Goal: Information Seeking & Learning: Compare options

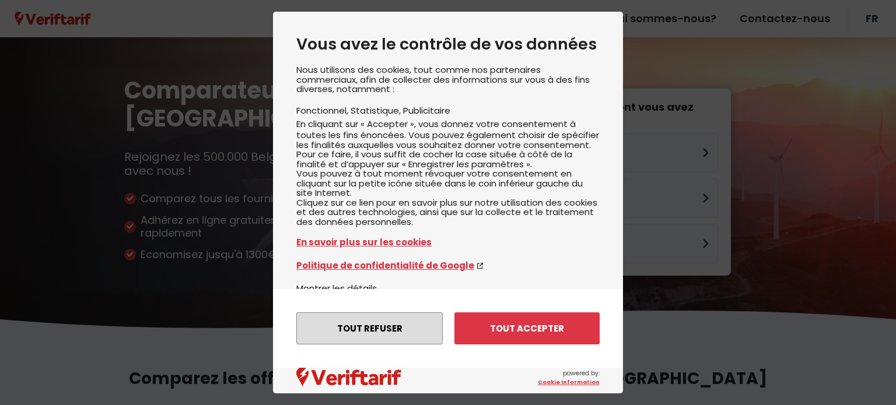
click at [366, 326] on button "Tout refuser" at bounding box center [369, 329] width 146 height 32
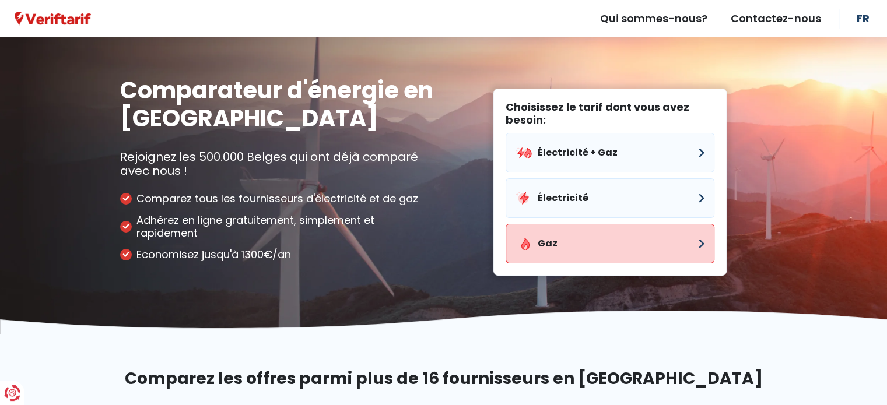
click at [541, 248] on button "Gaz" at bounding box center [610, 244] width 209 height 40
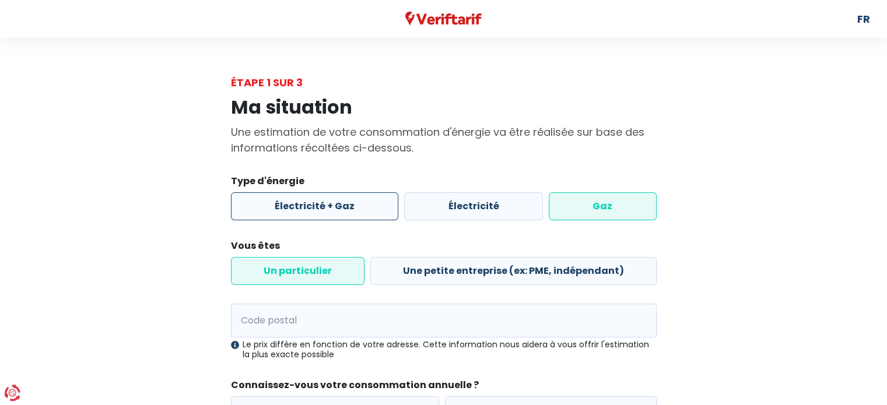
click at [309, 211] on label "Électricité + Gaz" at bounding box center [315, 206] width 168 height 28
click at [309, 211] on input "Électricité + Gaz" at bounding box center [315, 206] width 168 height 28
radio input "true"
radio input "false"
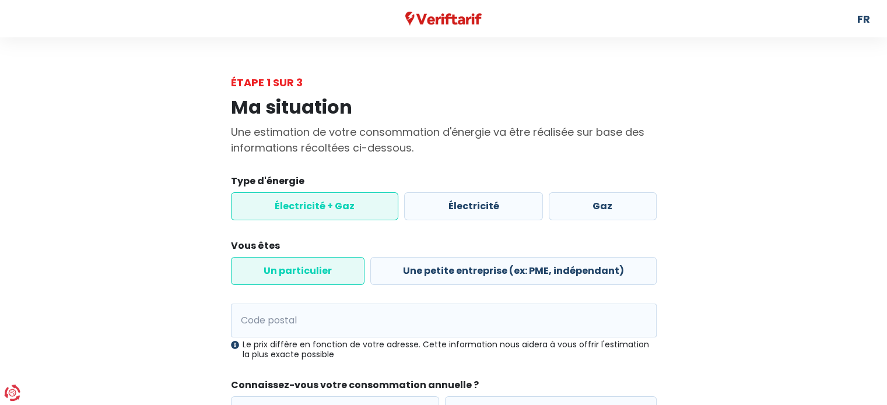
click at [286, 276] on label "Un particulier" at bounding box center [298, 271] width 134 height 28
click at [286, 276] on input "Un particulier" at bounding box center [298, 271] width 134 height 28
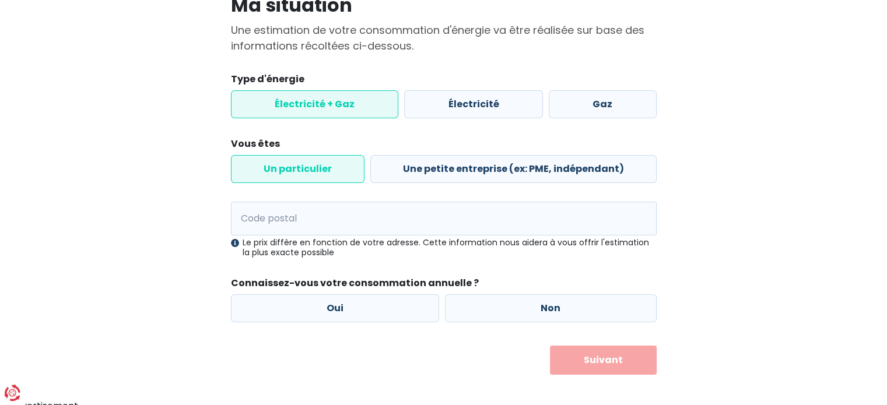
scroll to position [109, 0]
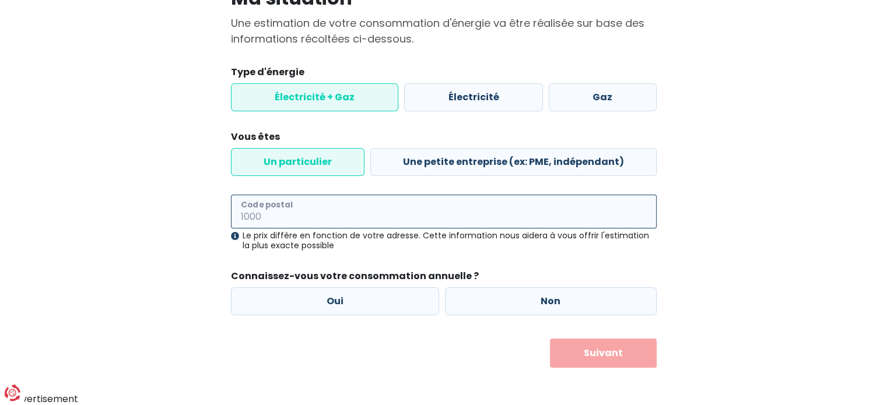
click at [272, 216] on input "Code postal" at bounding box center [444, 212] width 426 height 34
type input "5100"
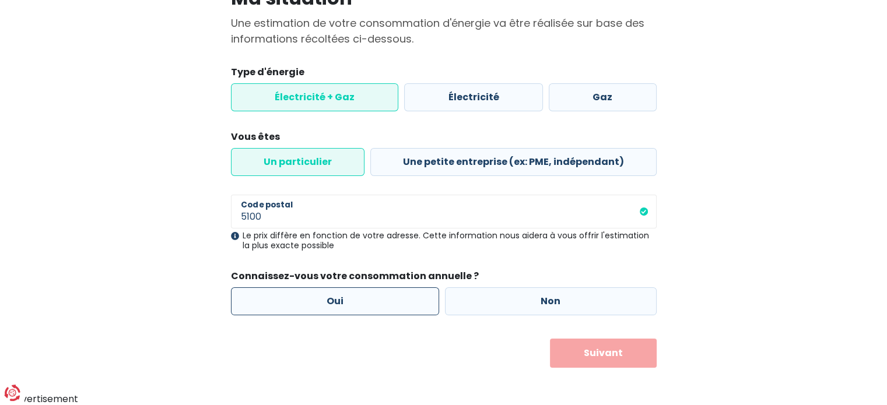
click at [338, 305] on label "Oui" at bounding box center [335, 302] width 209 height 28
click at [338, 305] on input "Oui" at bounding box center [335, 302] width 209 height 28
radio input "true"
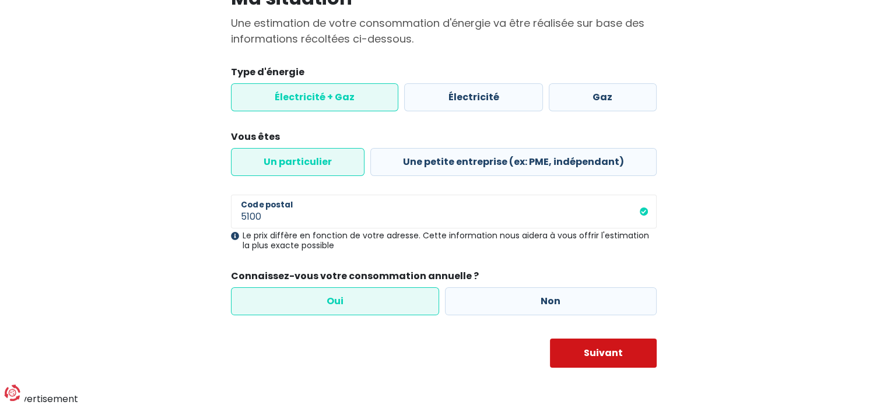
click at [617, 350] on button "Suivant" at bounding box center [603, 353] width 107 height 29
select select
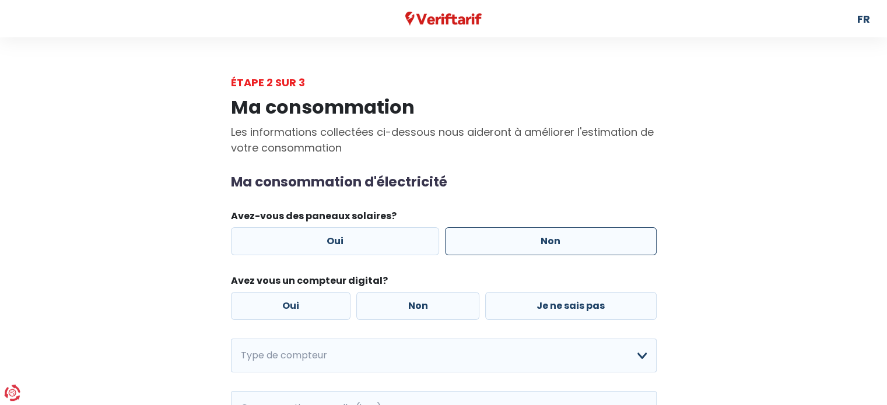
click at [548, 249] on label "Non" at bounding box center [551, 241] width 212 height 28
click at [548, 249] on input "Non" at bounding box center [551, 241] width 212 height 28
radio input "true"
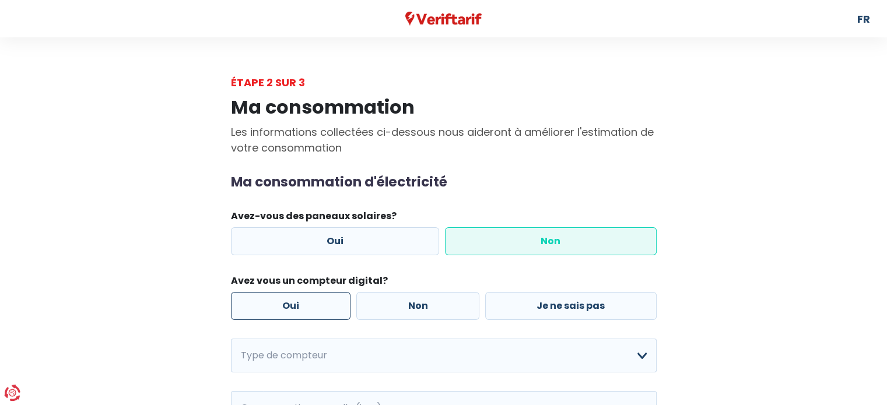
click at [292, 306] on label "Oui" at bounding box center [291, 306] width 120 height 28
click at [292, 306] on input "Oui" at bounding box center [291, 306] width 120 height 28
radio input "true"
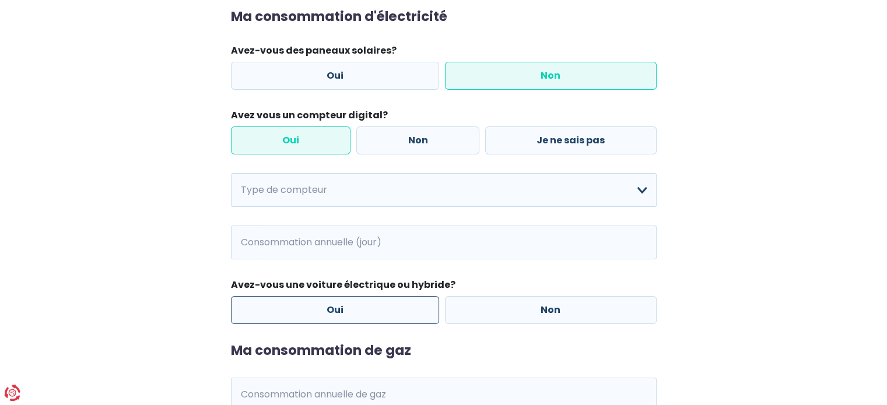
scroll to position [175, 0]
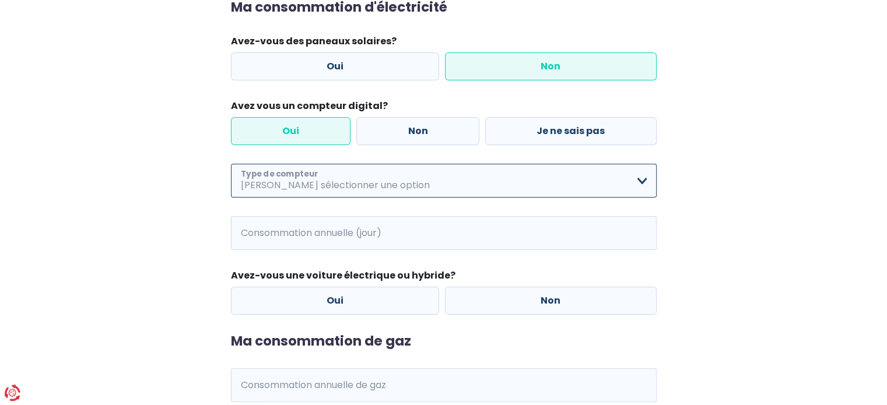
click at [639, 188] on select "Mono-horaire Bi-horaire Mono-horaire + exclusif nuit Bi-horaire + exclusif nuit…" at bounding box center [444, 181] width 426 height 34
select select "day_night_bi_hourly"
click at [231, 164] on select "Mono-horaire Bi-horaire Mono-horaire + exclusif nuit Bi-horaire + exclusif nuit…" at bounding box center [444, 181] width 426 height 34
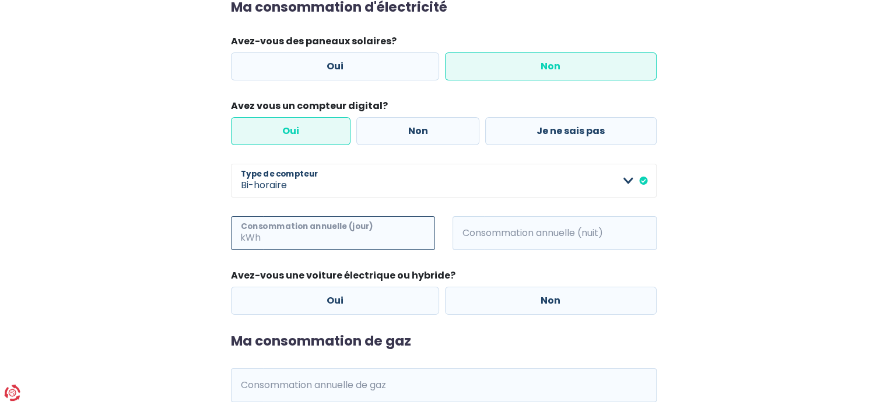
click at [288, 234] on input "Consommation annuelle (jour)" at bounding box center [349, 233] width 172 height 34
type input "1000"
click at [477, 240] on span "kWh" at bounding box center [469, 233] width 32 height 34
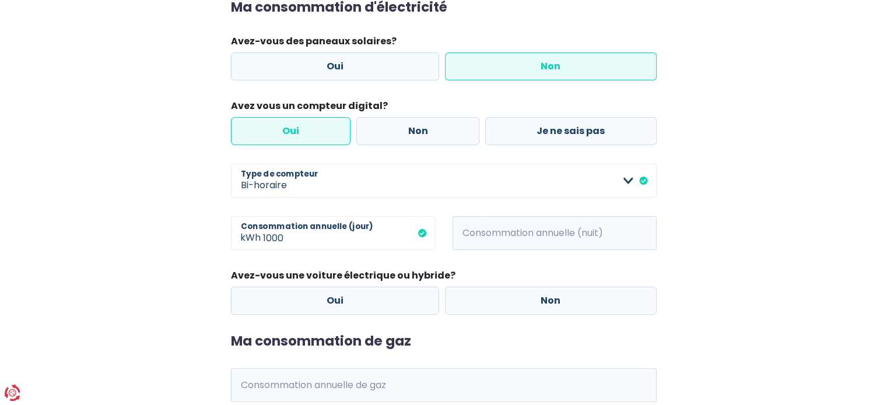
click at [475, 233] on span "kWh" at bounding box center [469, 233] width 32 height 34
click at [572, 237] on input "Consommation annuelle (nuit)" at bounding box center [571, 233] width 172 height 34
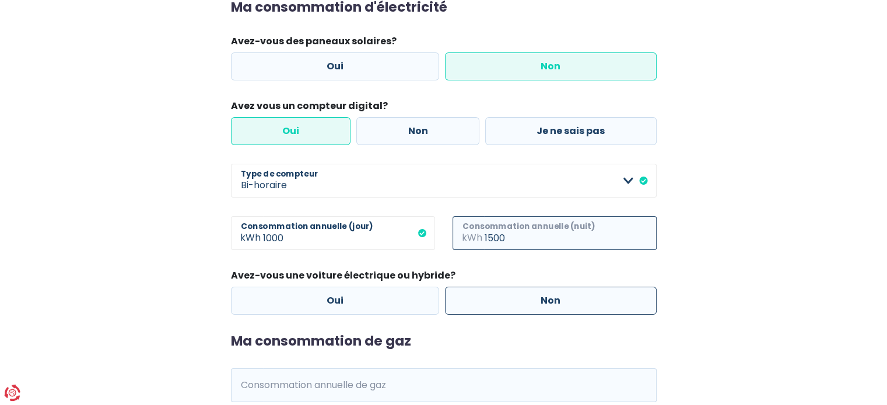
type input "1500"
click at [523, 303] on label "Non" at bounding box center [551, 301] width 212 height 28
click at [523, 303] on input "Non" at bounding box center [551, 301] width 212 height 28
radio input "true"
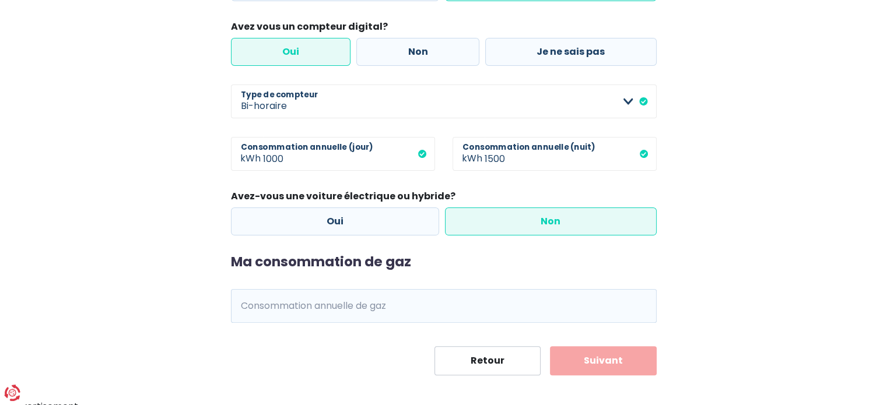
scroll to position [262, 0]
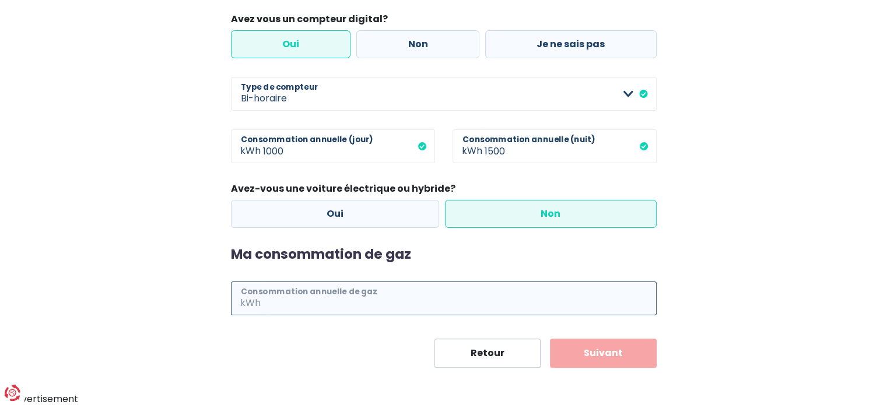
click at [282, 298] on input "Consommation annuelle de gaz" at bounding box center [460, 299] width 394 height 34
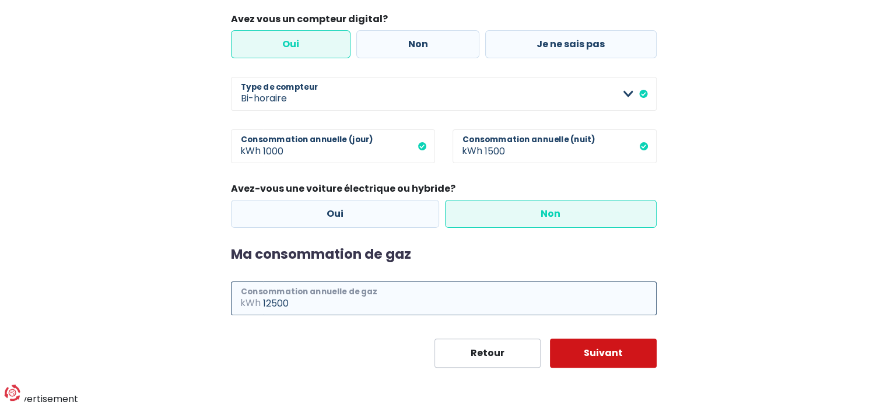
type input "12500"
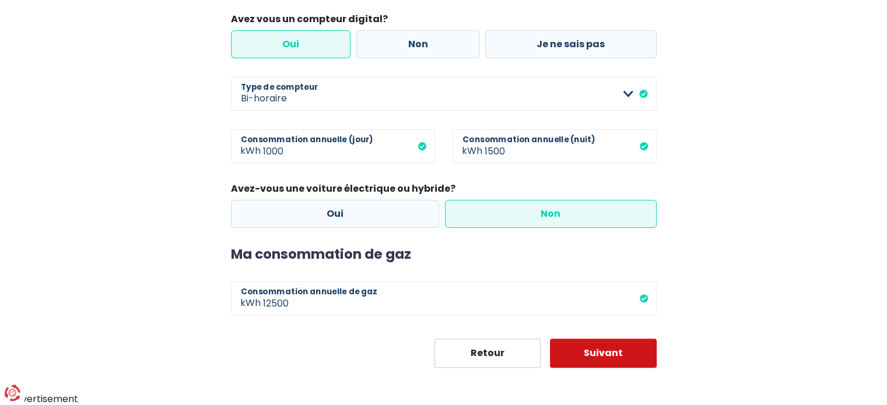
click at [602, 353] on button "Suivant" at bounding box center [603, 353] width 107 height 29
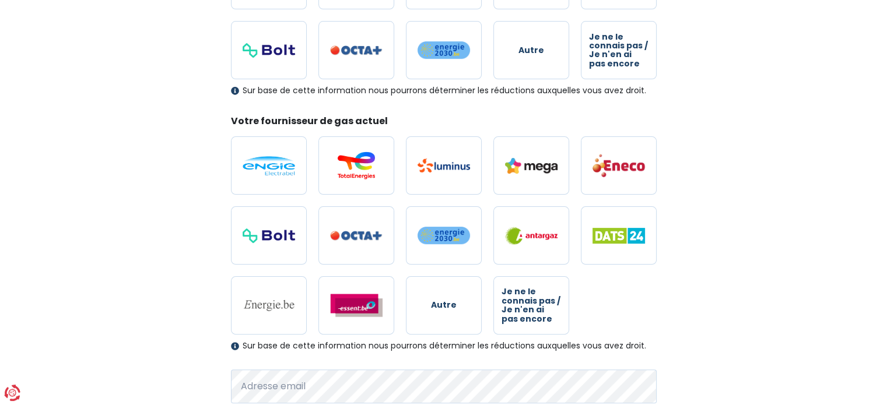
scroll to position [73, 0]
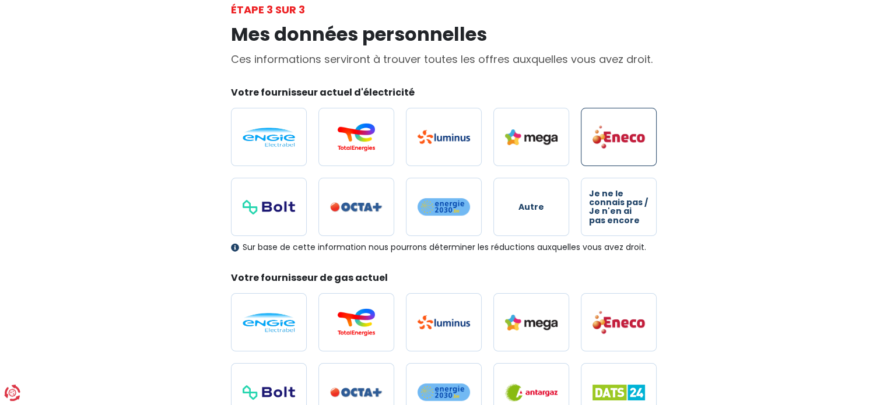
click at [621, 145] on img at bounding box center [619, 137] width 52 height 24
click at [621, 145] on input "radio" at bounding box center [619, 137] width 76 height 58
radio input "true"
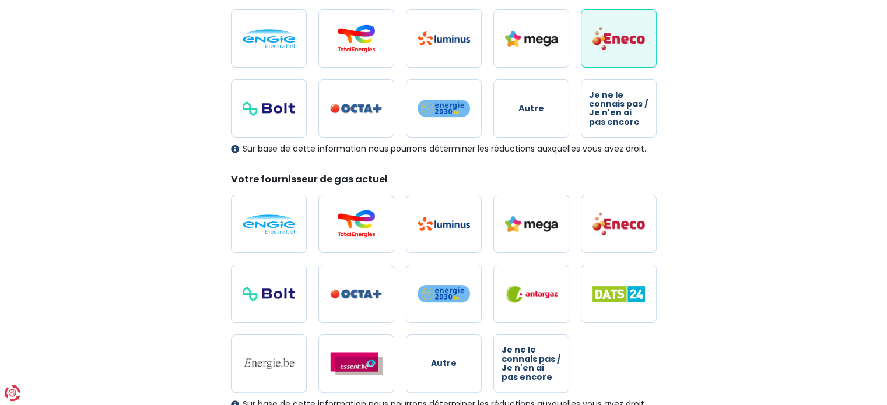
scroll to position [190, 0]
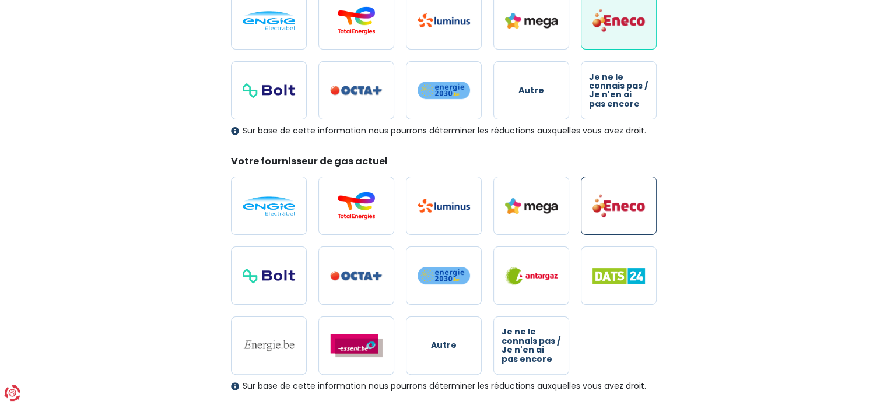
click at [620, 210] on img at bounding box center [619, 206] width 52 height 24
click at [620, 210] on input "radio" at bounding box center [619, 206] width 76 height 58
radio input "true"
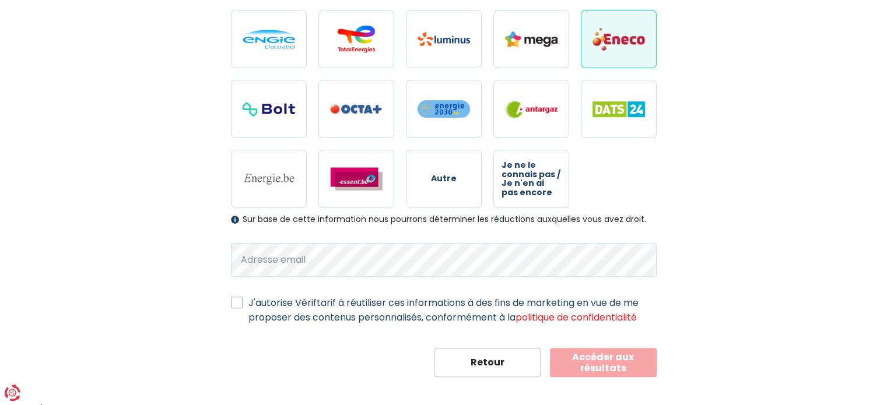
scroll to position [365, 0]
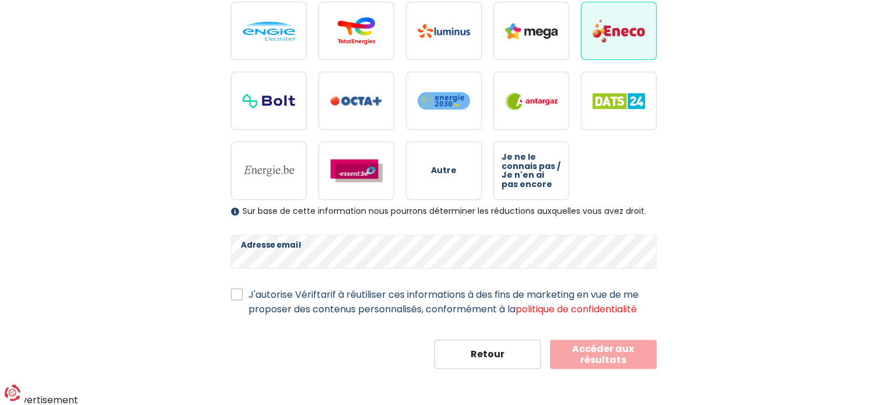
click at [602, 358] on button "Accéder aux résultats" at bounding box center [603, 354] width 107 height 29
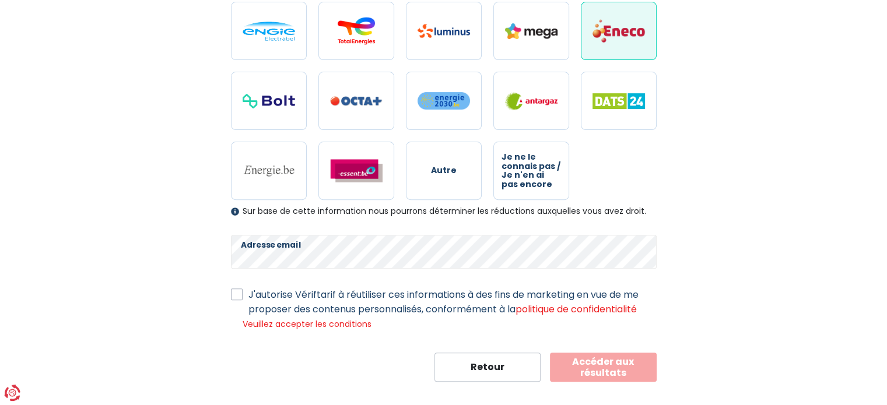
scroll to position [377, 0]
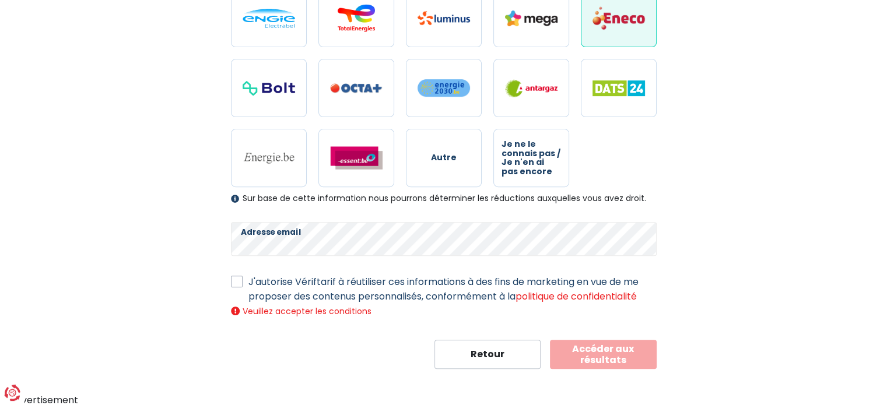
drag, startPoint x: 238, startPoint y: 280, endPoint x: 260, endPoint y: 289, distance: 23.8
click at [248, 280] on label "J'autorise Vériftarif à réutiliser ces informations à des fins de marketing en …" at bounding box center [452, 289] width 408 height 29
click at [239, 280] on input "J'autorise Vériftarif à réutiliser ces informations à des fins de marketing en …" at bounding box center [237, 281] width 12 height 12
checkbox input "true"
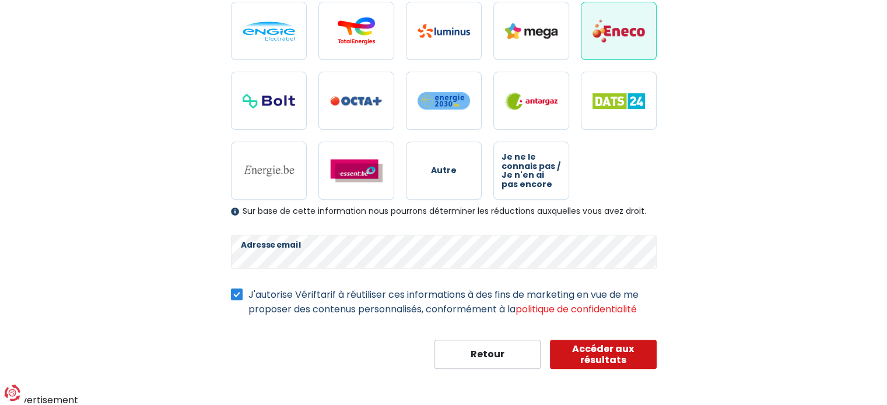
click at [604, 351] on button "Accéder aux résultats" at bounding box center [603, 354] width 107 height 29
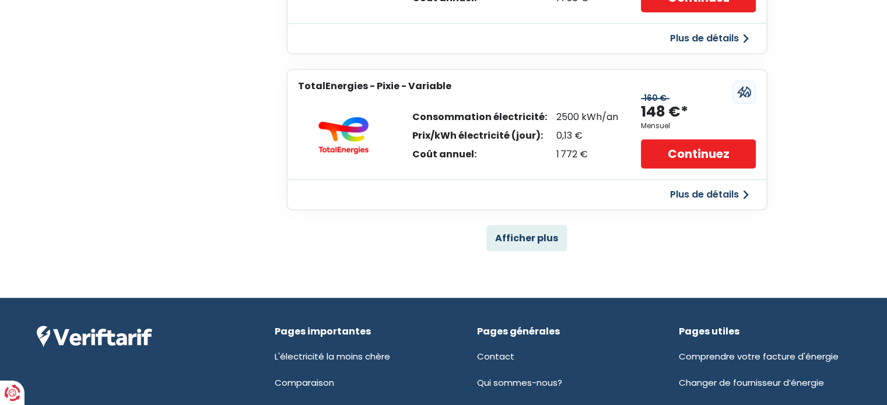
scroll to position [784, 0]
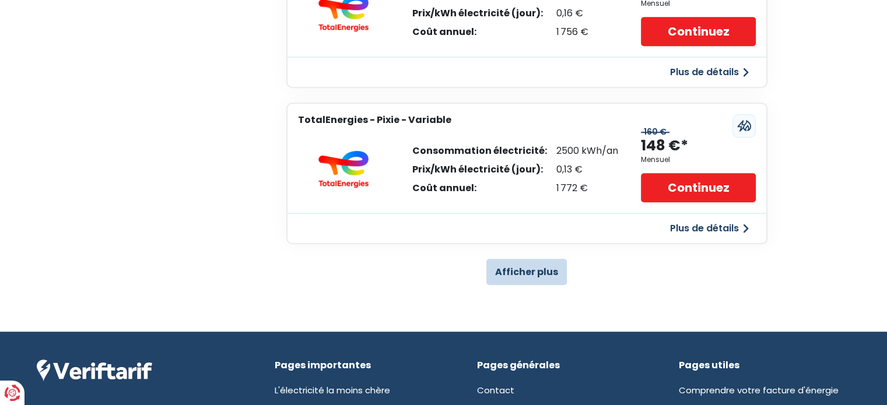
click at [517, 268] on button "Afficher plus" at bounding box center [526, 272] width 80 height 26
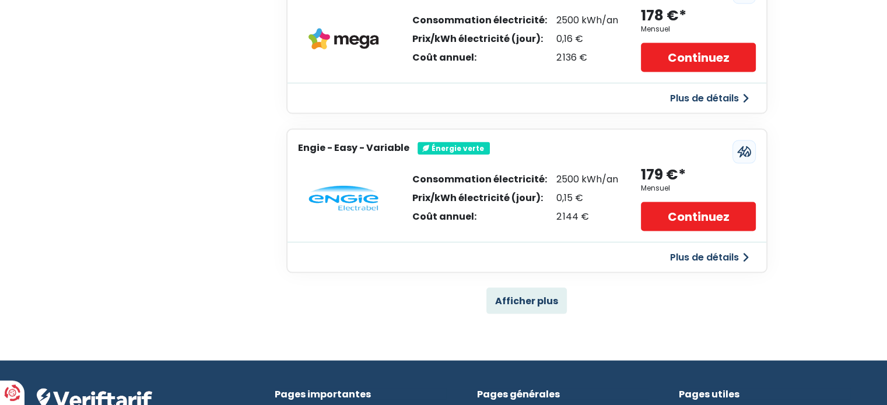
scroll to position [2475, 0]
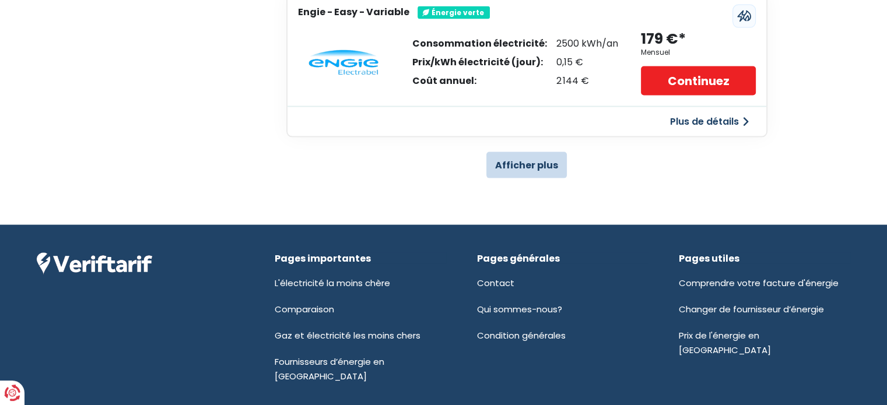
click at [528, 153] on button "Afficher plus" at bounding box center [526, 165] width 80 height 26
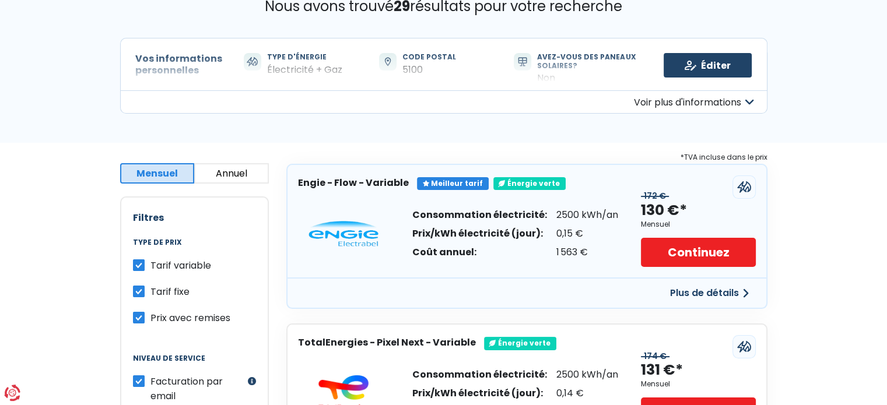
scroll to position [0, 0]
